Goal: Transaction & Acquisition: Register for event/course

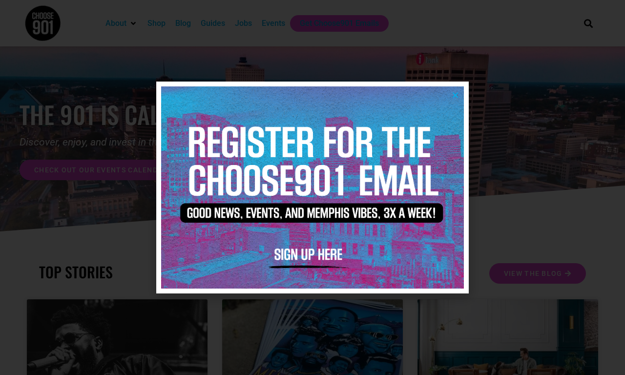
click at [455, 95] on icon "Close" at bounding box center [455, 94] width 7 height 7
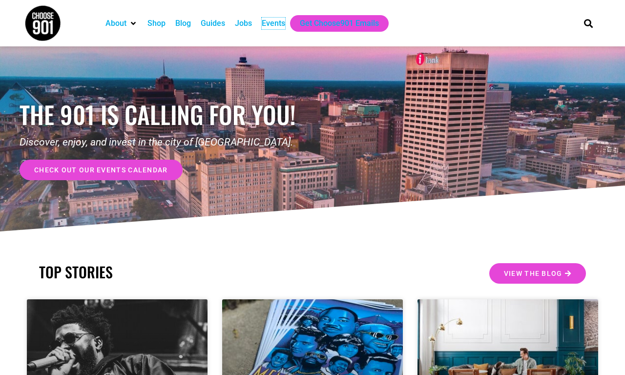
click at [274, 23] on div "Events" at bounding box center [273, 24] width 23 height 12
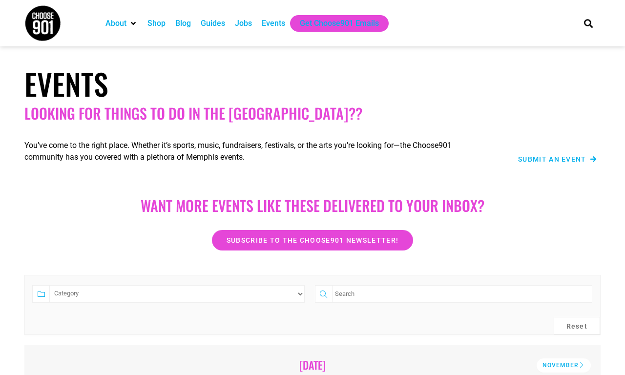
click at [177, 294] on select "Category Adults Only Career Comedy Education Family Family Friendly Festival Fi…" at bounding box center [176, 294] width 255 height 18
